Goal: Information Seeking & Learning: Find contact information

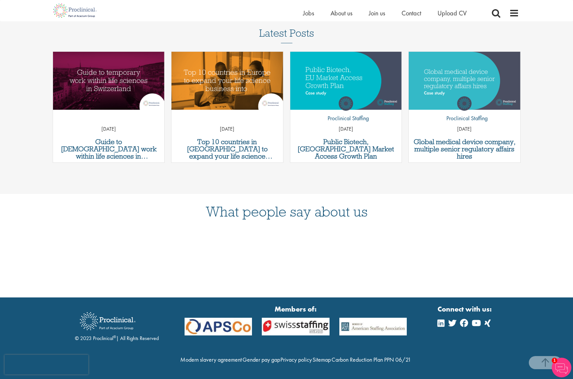
scroll to position [706, 0]
click at [419, 17] on span "Contact" at bounding box center [412, 13] width 20 height 9
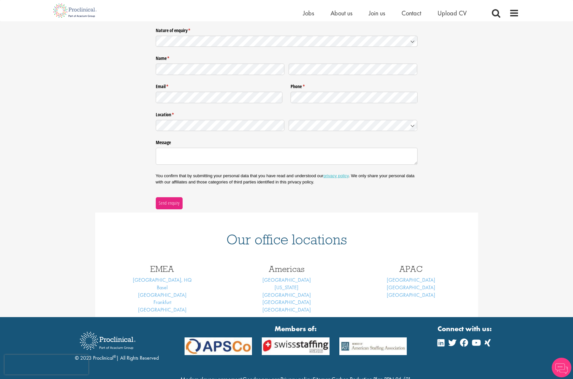
scroll to position [81, 0]
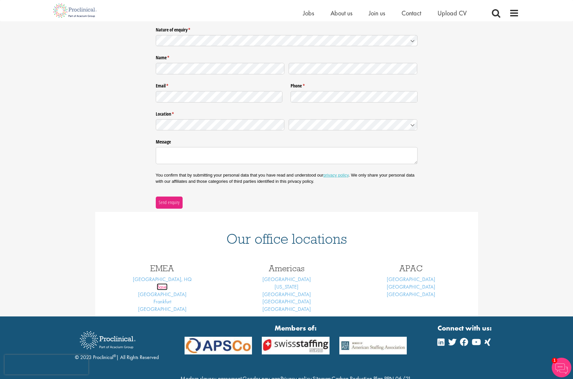
click at [160, 287] on link "Basel" at bounding box center [162, 286] width 11 height 7
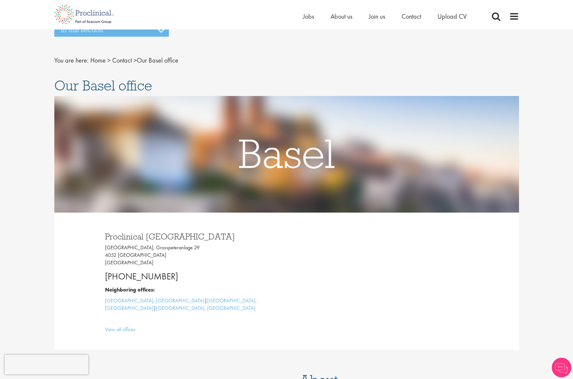
click at [137, 244] on p "Grosspeter Tower, Grosspeteranlage 29 4052 Basel Switzerland" at bounding box center [193, 255] width 177 height 23
drag, startPoint x: 0, startPoint y: 0, endPoint x: 162, endPoint y: 139, distance: 213.6
click at [162, 244] on p "Grosspeter Tower, Grosspeteranlage 29 4052 Basel Switzerland" at bounding box center [193, 255] width 177 height 23
click at [174, 244] on p "Grosspeter Tower, Grosspeteranlage 29 4052 Basel Switzerland" at bounding box center [193, 255] width 177 height 23
drag, startPoint x: 162, startPoint y: 139, endPoint x: 151, endPoint y: 138, distance: 11.5
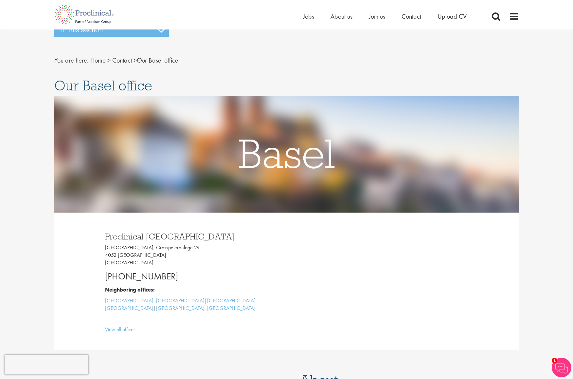
click at [151, 244] on p "Grosspeter Tower, Grosspeteranlage 29 4052 Basel Switzerland" at bounding box center [193, 255] width 177 height 23
drag, startPoint x: 151, startPoint y: 138, endPoint x: 179, endPoint y: 141, distance: 28.3
click at [179, 244] on p "Grosspeter Tower, Grosspeteranlage 29 4052 Basel Switzerland" at bounding box center [193, 255] width 177 height 23
copy p "Grosspeteranlage"
drag, startPoint x: 131, startPoint y: 147, endPoint x: 105, endPoint y: 143, distance: 26.1
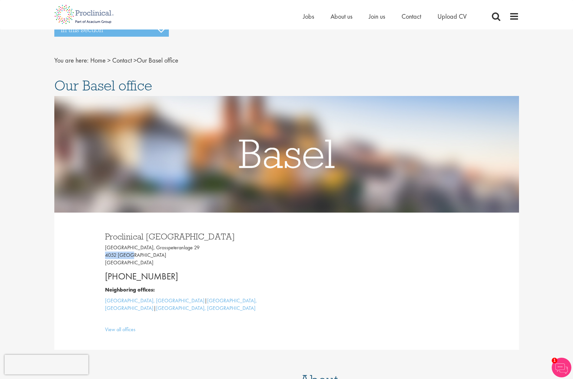
click at [105, 244] on p "Grosspeter Tower, Grosspeteranlage 29 4052 Basel Switzerland" at bounding box center [193, 255] width 177 height 23
copy p "4052 Basel"
drag, startPoint x: 177, startPoint y: 177, endPoint x: 108, endPoint y: 173, distance: 69.2
click at [98, 212] on div "Proclinical Switzerland Grosspeter Tower, Grosspeteranlage 29 4052 Basel Switze…" at bounding box center [286, 280] width 383 height 137
drag, startPoint x: 189, startPoint y: 164, endPoint x: 182, endPoint y: 165, distance: 6.9
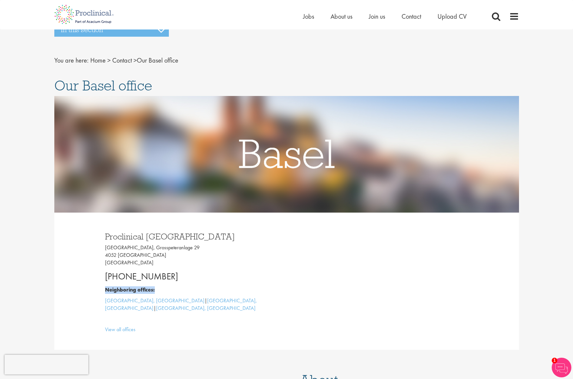
click at [188, 270] on p "+41 61 508 7070" at bounding box center [193, 276] width 177 height 13
drag, startPoint x: 178, startPoint y: 166, endPoint x: 125, endPoint y: 165, distance: 53.4
click at [101, 226] on div "Proclinical Switzerland Grosspeter Tower, Grosspeteranlage 29 4052 Basel Switze…" at bounding box center [193, 281] width 187 height 111
copy p "+41 61 508 7070"
click at [310, 16] on span "Jobs" at bounding box center [308, 16] width 11 height 9
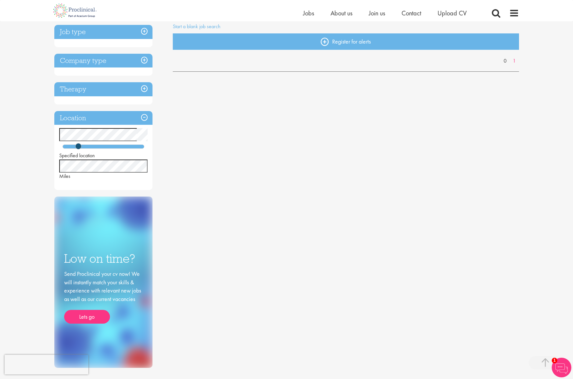
scroll to position [59, 0]
